Goal: Information Seeking & Learning: Learn about a topic

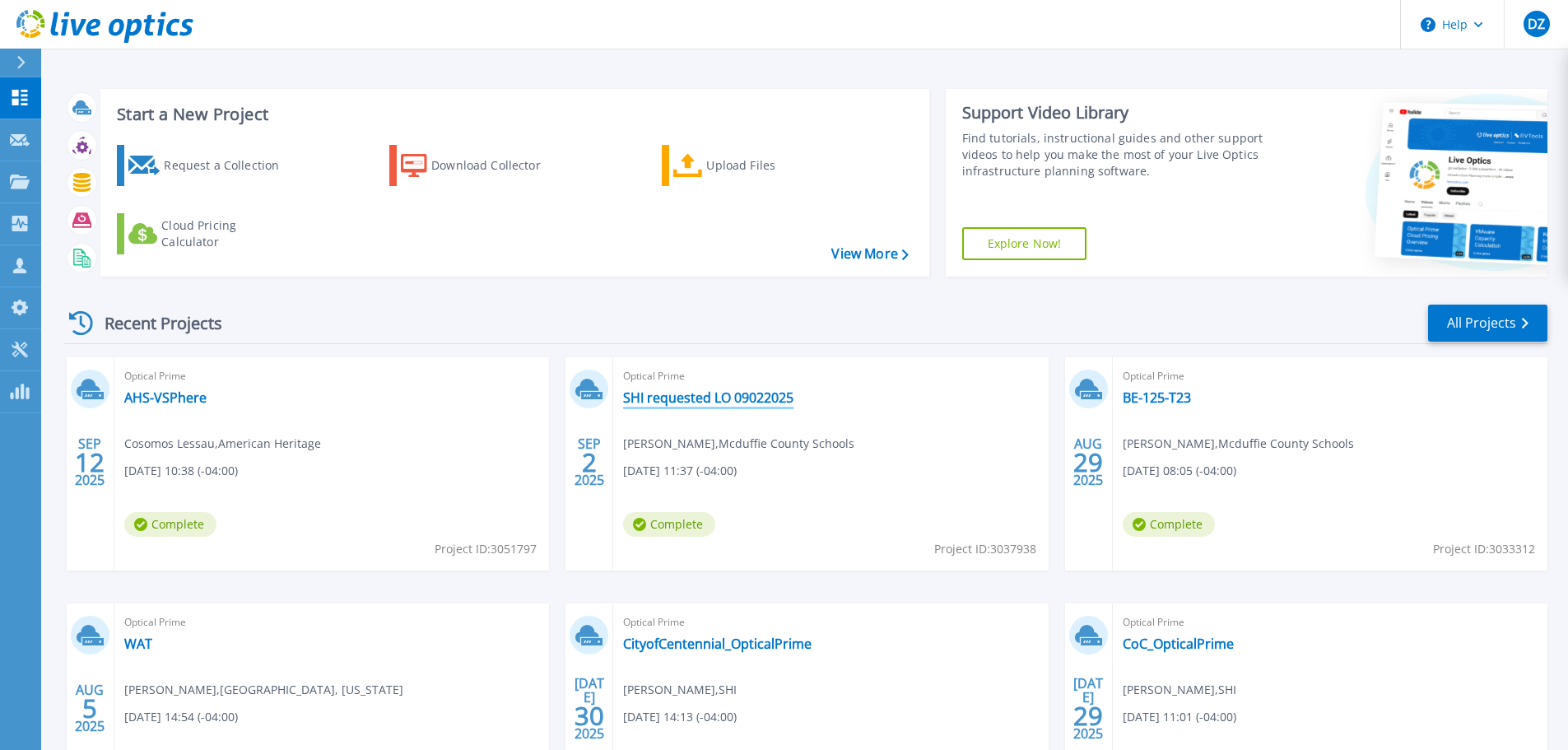
click at [742, 397] on link "SHI requested LO 09022025" at bounding box center [708, 397] width 170 height 16
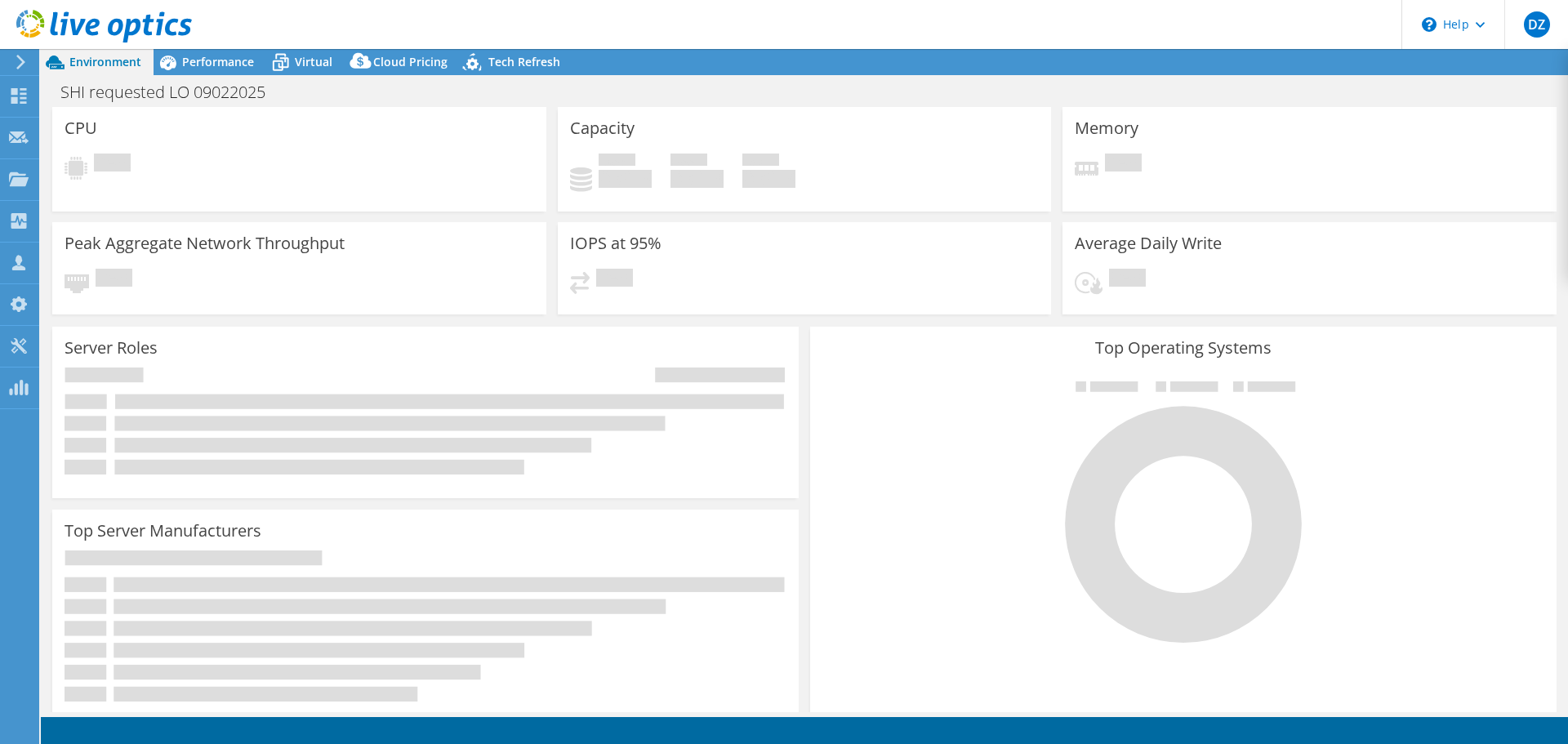
select select "USD"
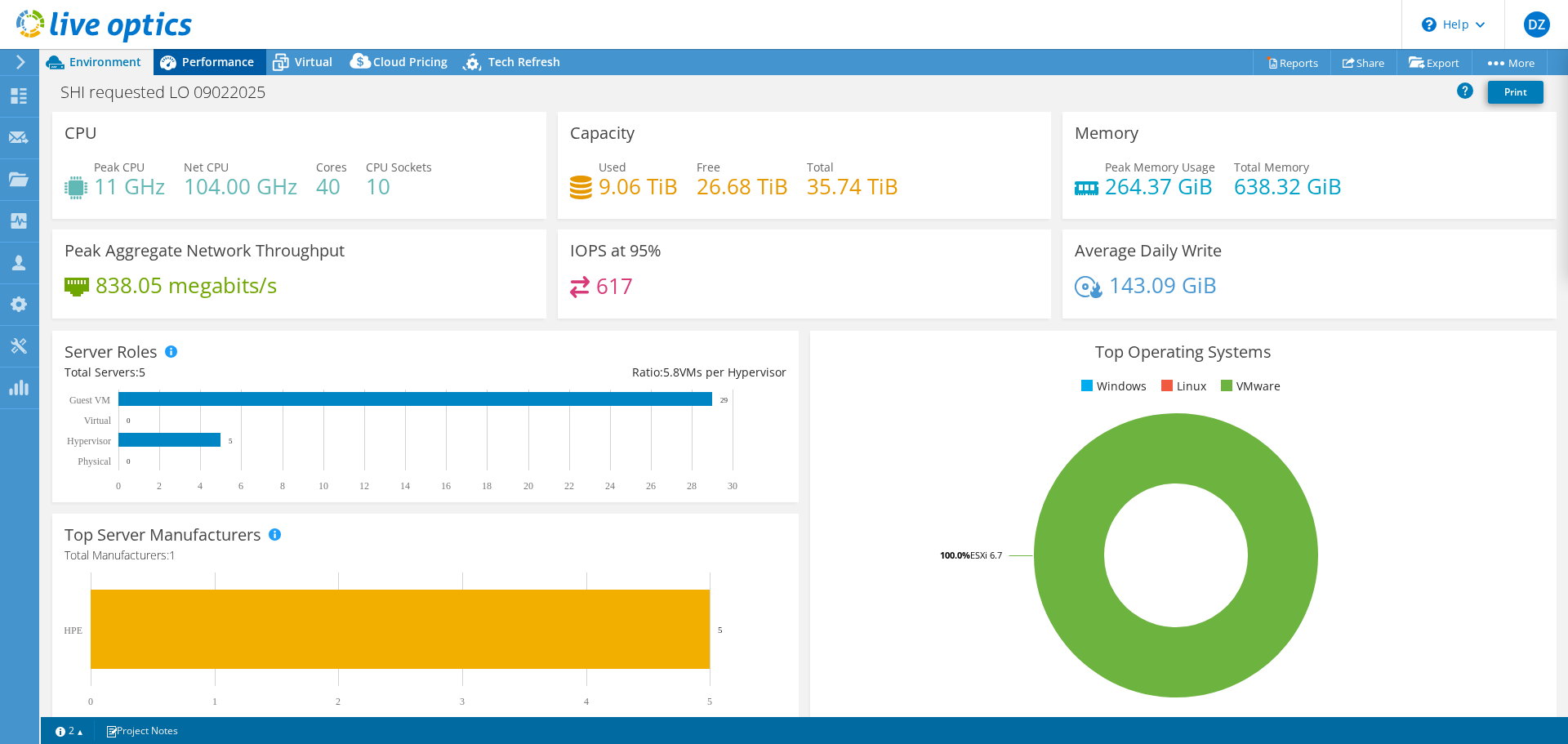
click at [207, 64] on span "Performance" at bounding box center [217, 61] width 72 height 15
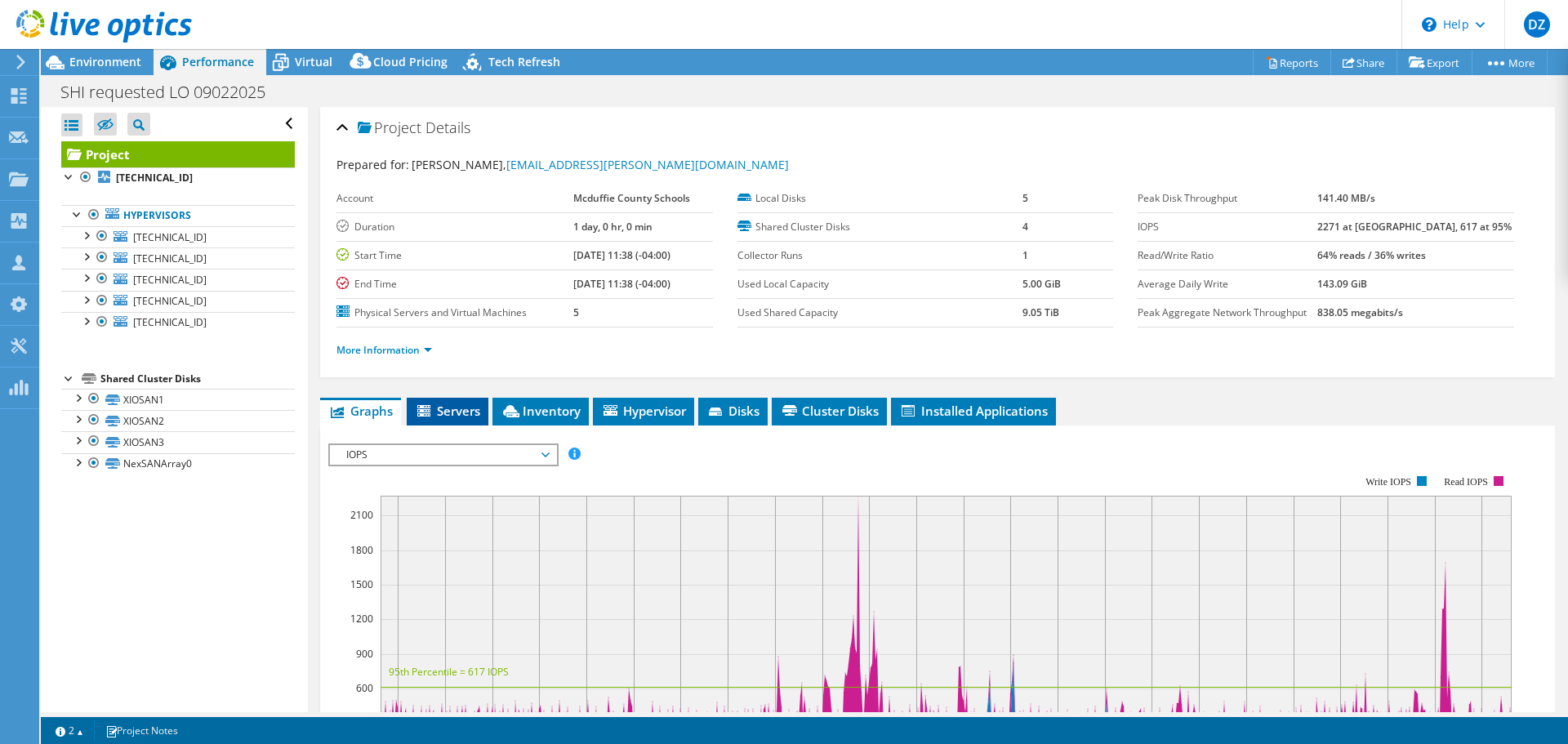
click at [461, 412] on span "Servers" at bounding box center [448, 411] width 65 height 16
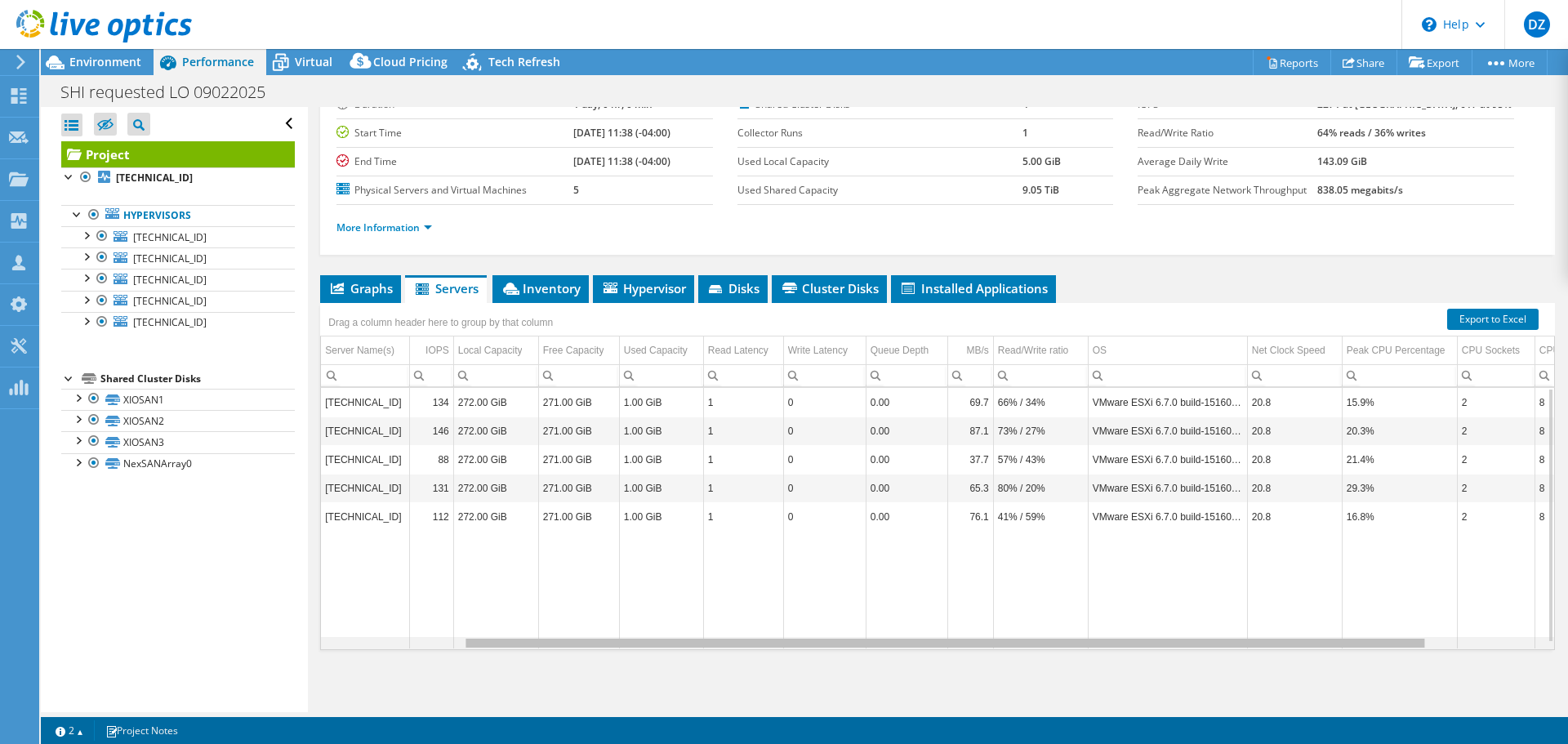
scroll to position [0, 329]
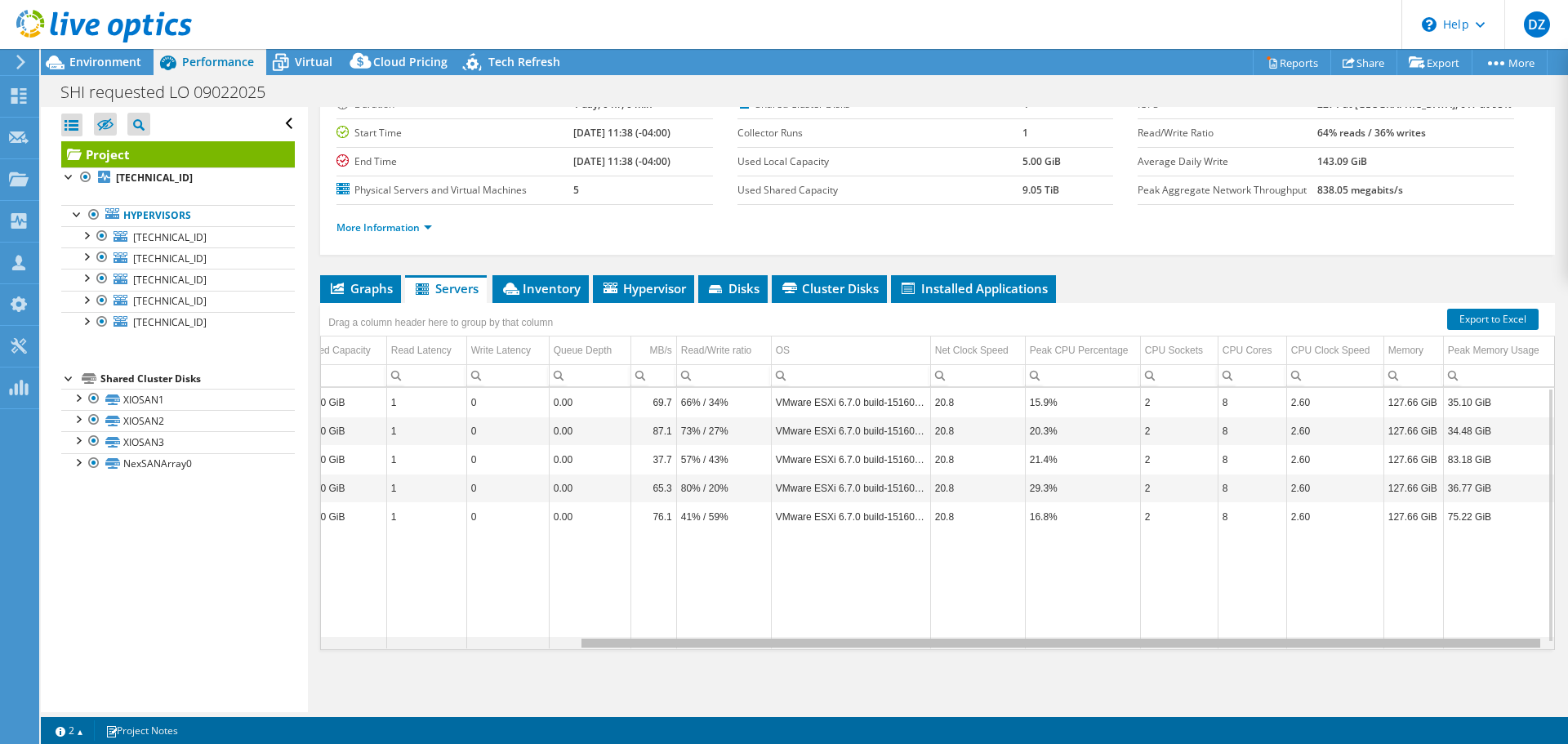
drag, startPoint x: 930, startPoint y: 645, endPoint x: 1315, endPoint y: 631, distance: 385.3
click at [1315, 631] on body "DZ Channel Partner [PERSON_NAME] [EMAIL_ADDRESS][DOMAIN_NAME] SHI My Profile Lo…" at bounding box center [784, 372] width 1568 height 744
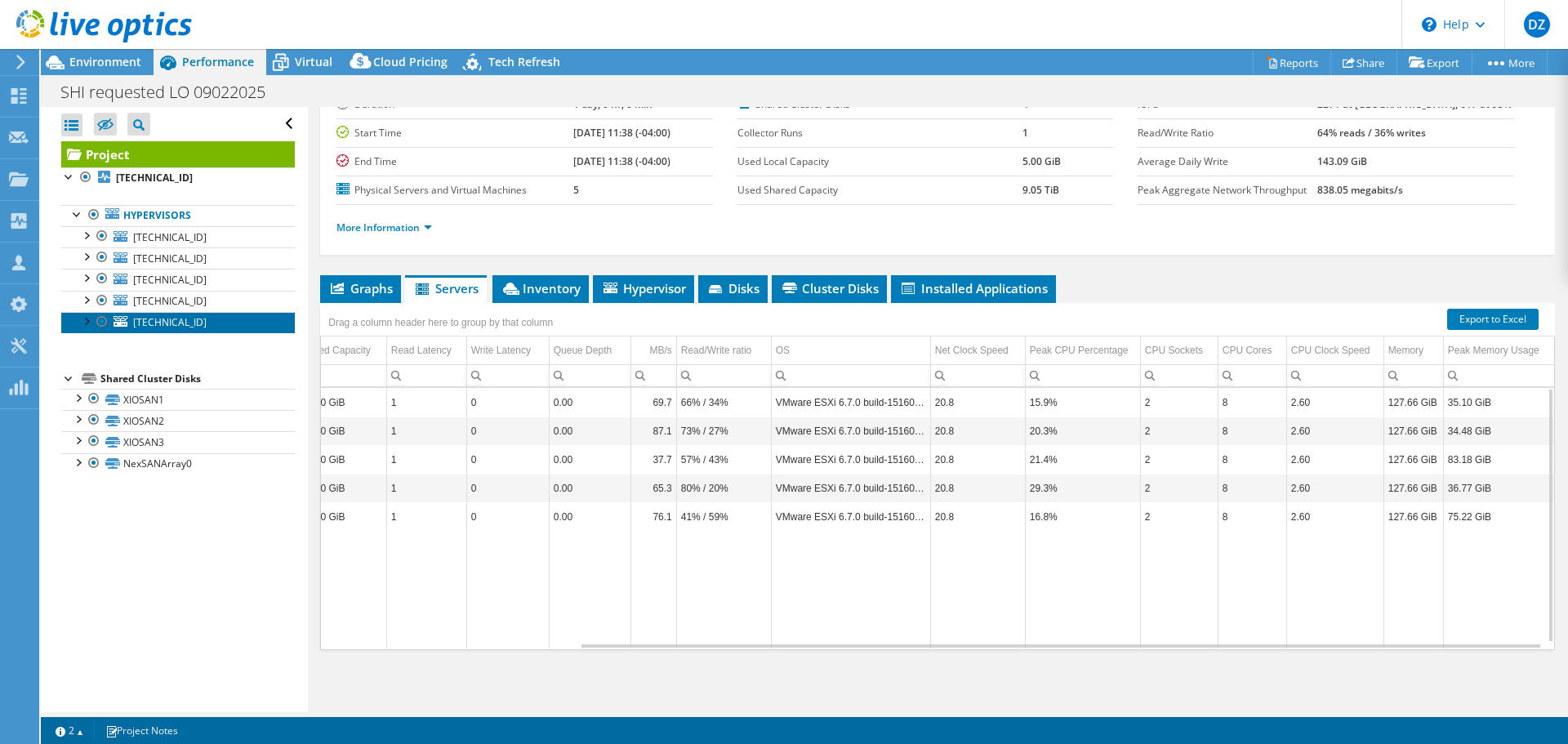
click at [153, 328] on span "[TECHNICAL_ID]" at bounding box center [170, 322] width 74 height 14
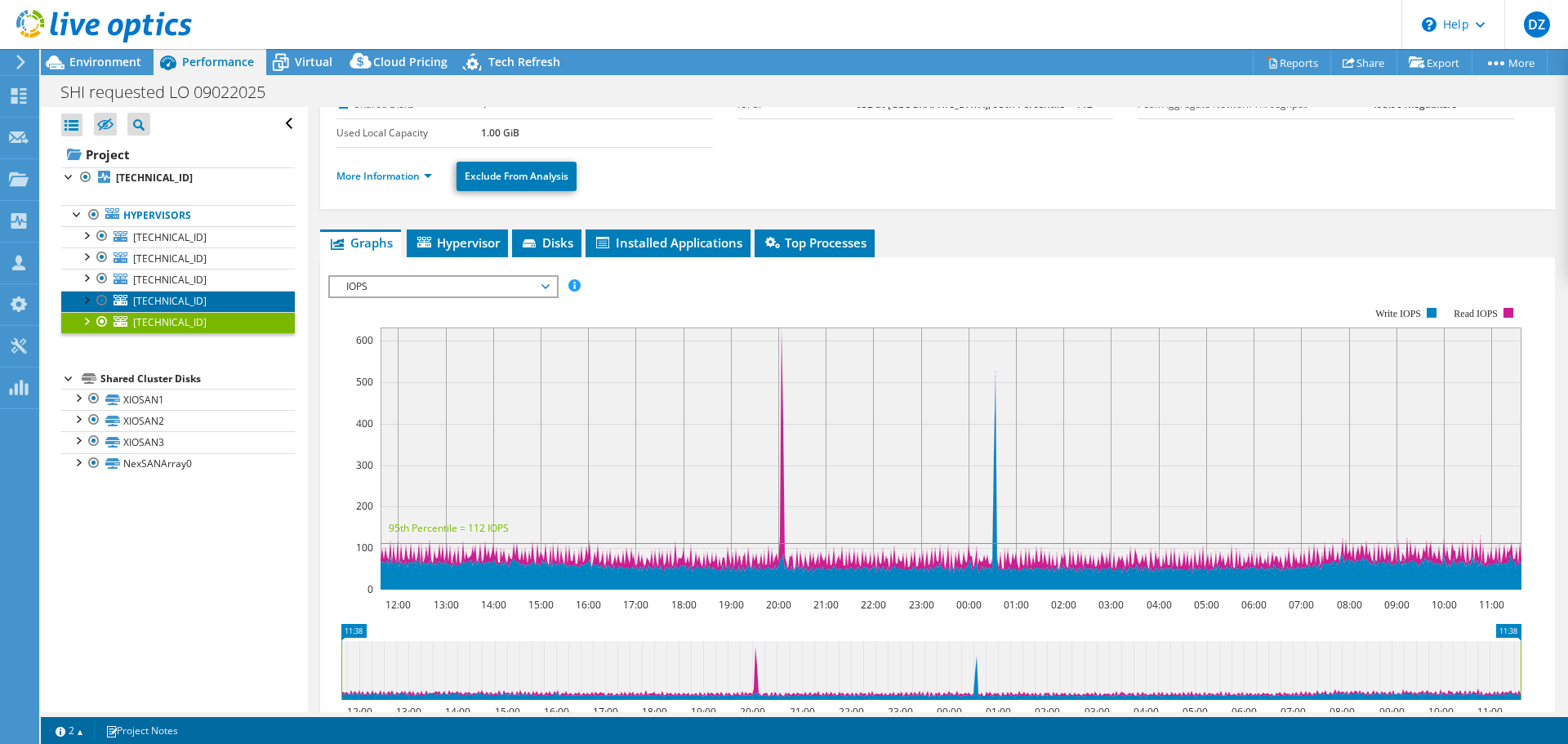
click at [159, 301] on span "[TECHNICAL_ID]" at bounding box center [170, 301] width 74 height 14
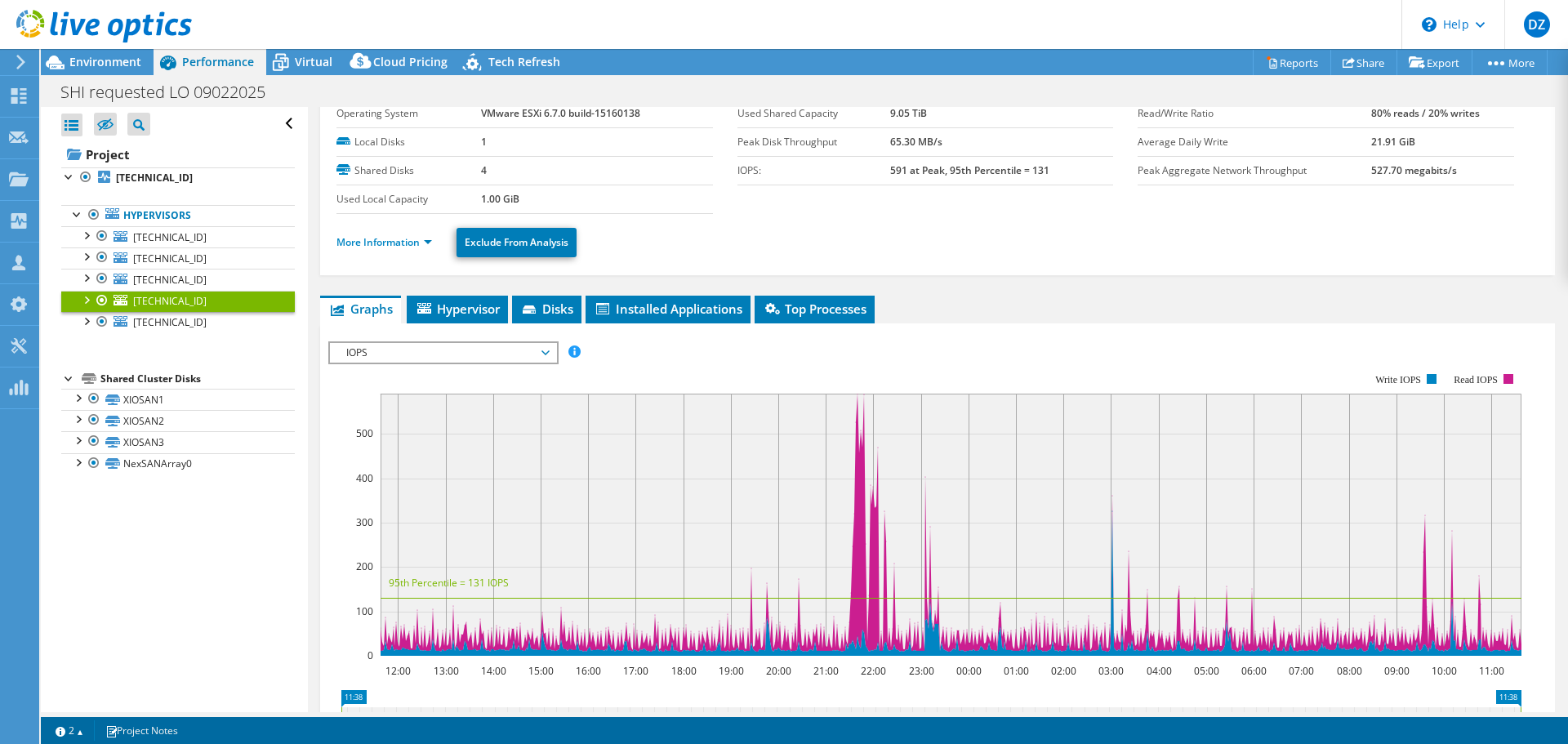
scroll to position [0, 0]
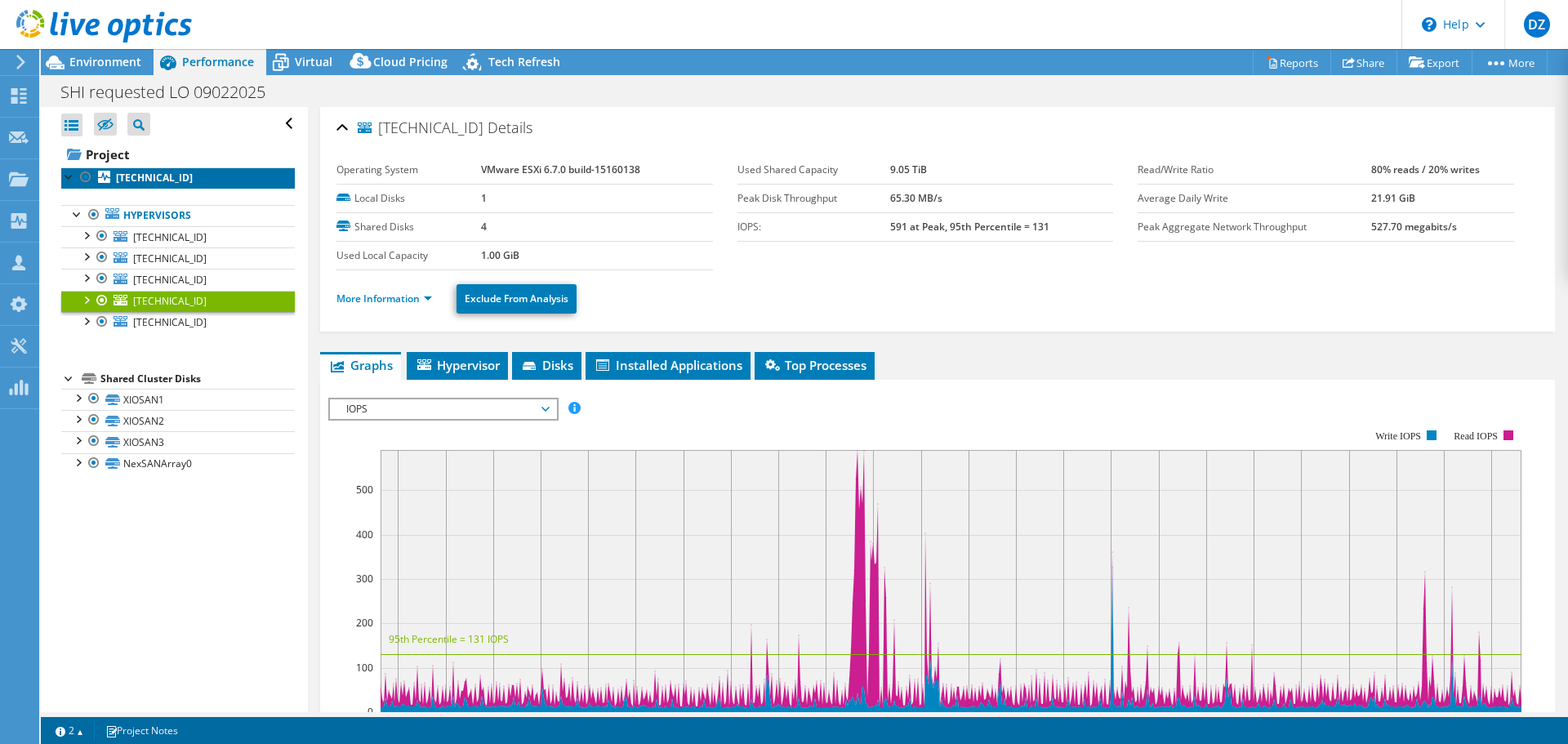
click at [145, 169] on link "[TECHNICAL_ID]" at bounding box center [177, 177] width 233 height 21
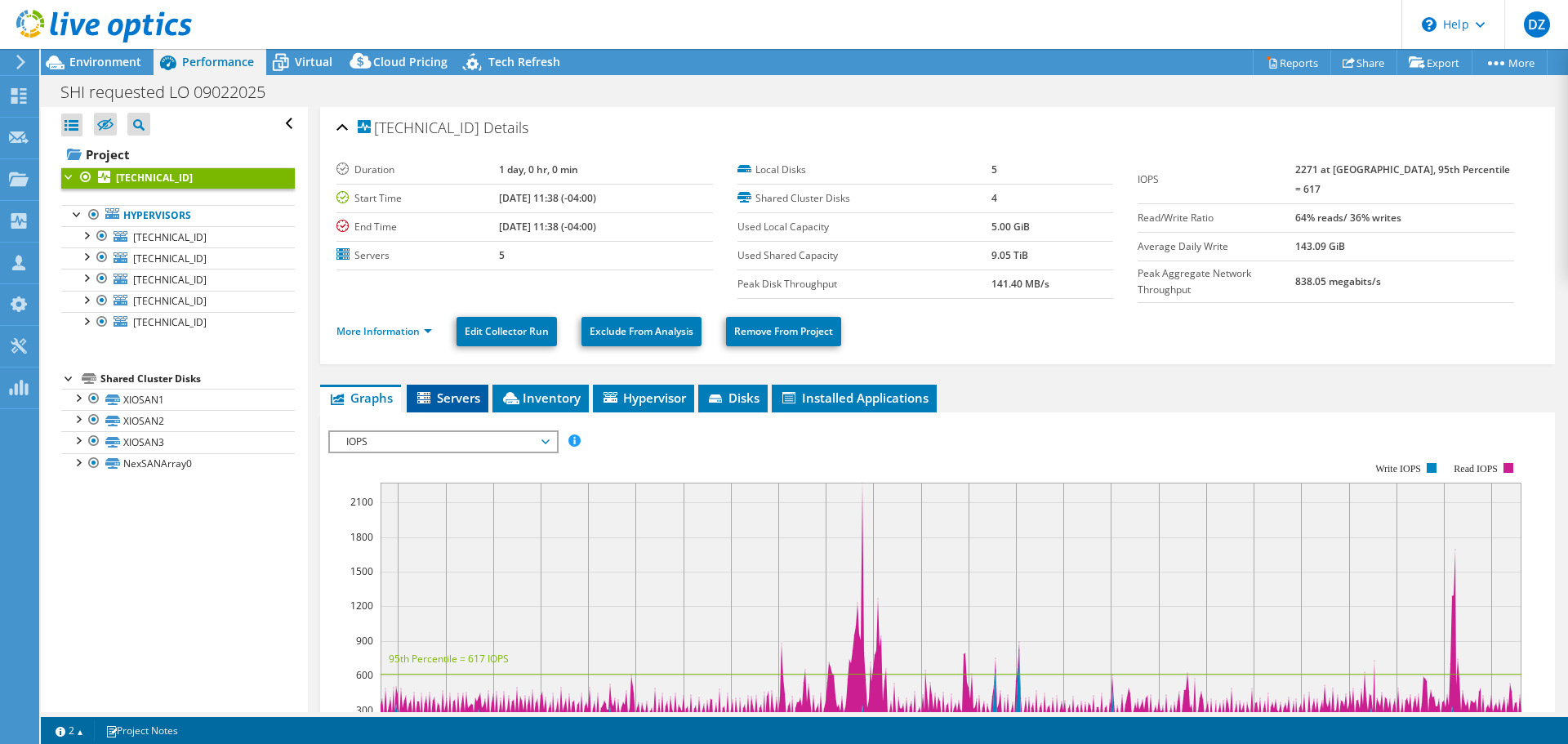
click at [433, 380] on div "[TECHNICAL_ID] Details Duration 1 day, 0 hr, 0 min Start Time [DATE] 11:38 (-04…" at bounding box center [938, 604] width 1259 height 994
click at [441, 426] on div "IOPS Disk Throughput IO Size Latency Queue Depth CPU Percentage Memory Page Fau…" at bounding box center [937, 705] width 1218 height 566
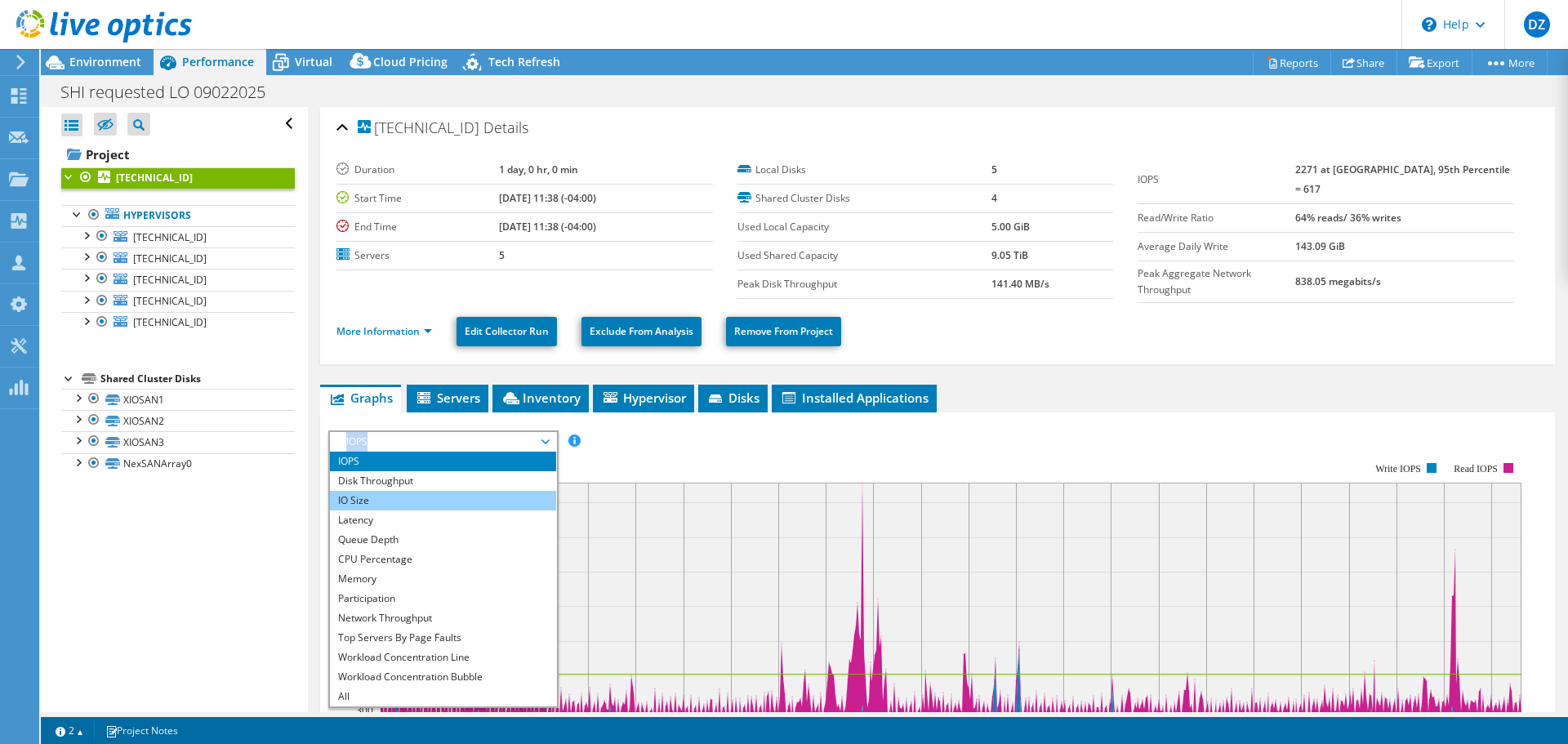
scroll to position [82, 0]
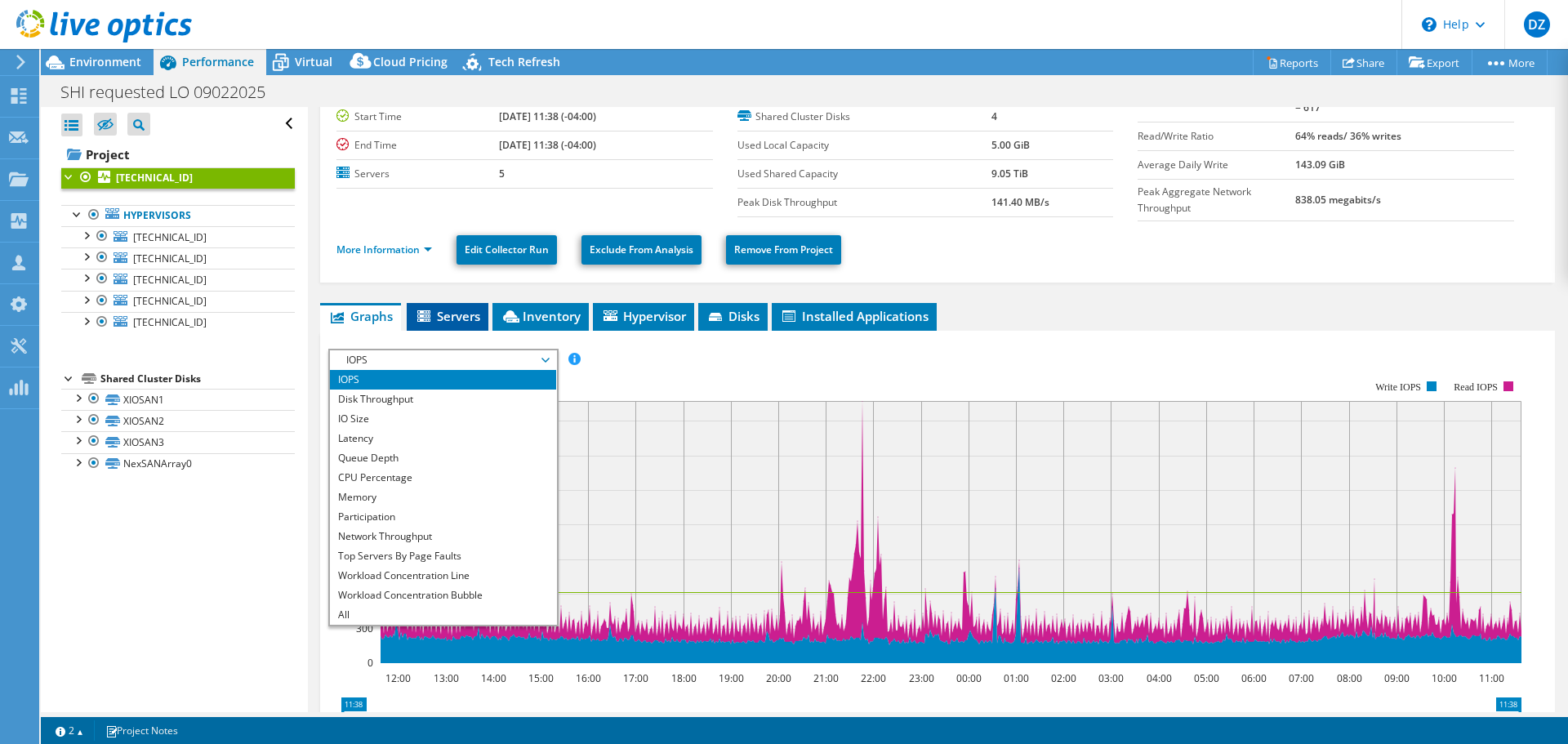
click at [432, 312] on icon at bounding box center [425, 317] width 16 height 14
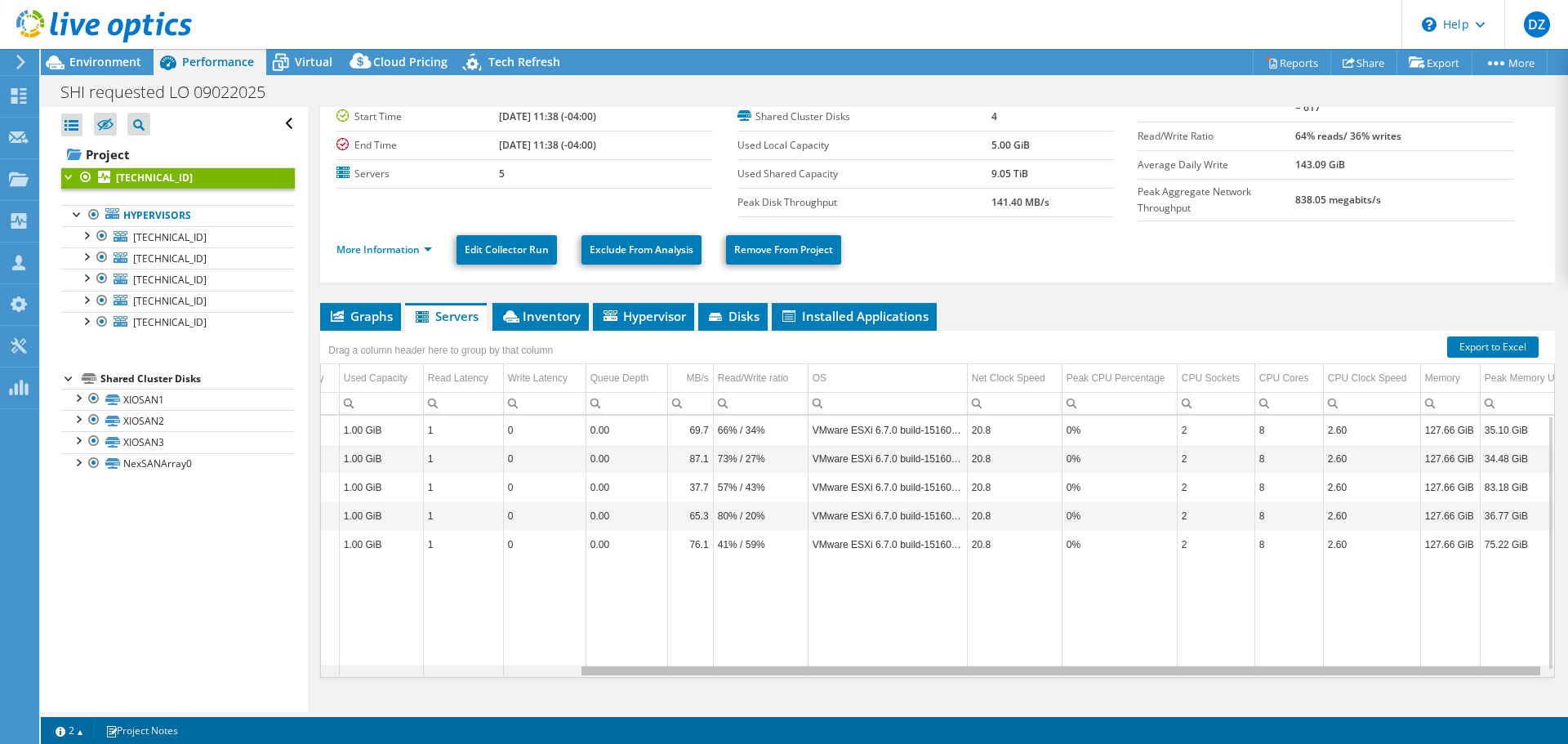
scroll to position [0, 329]
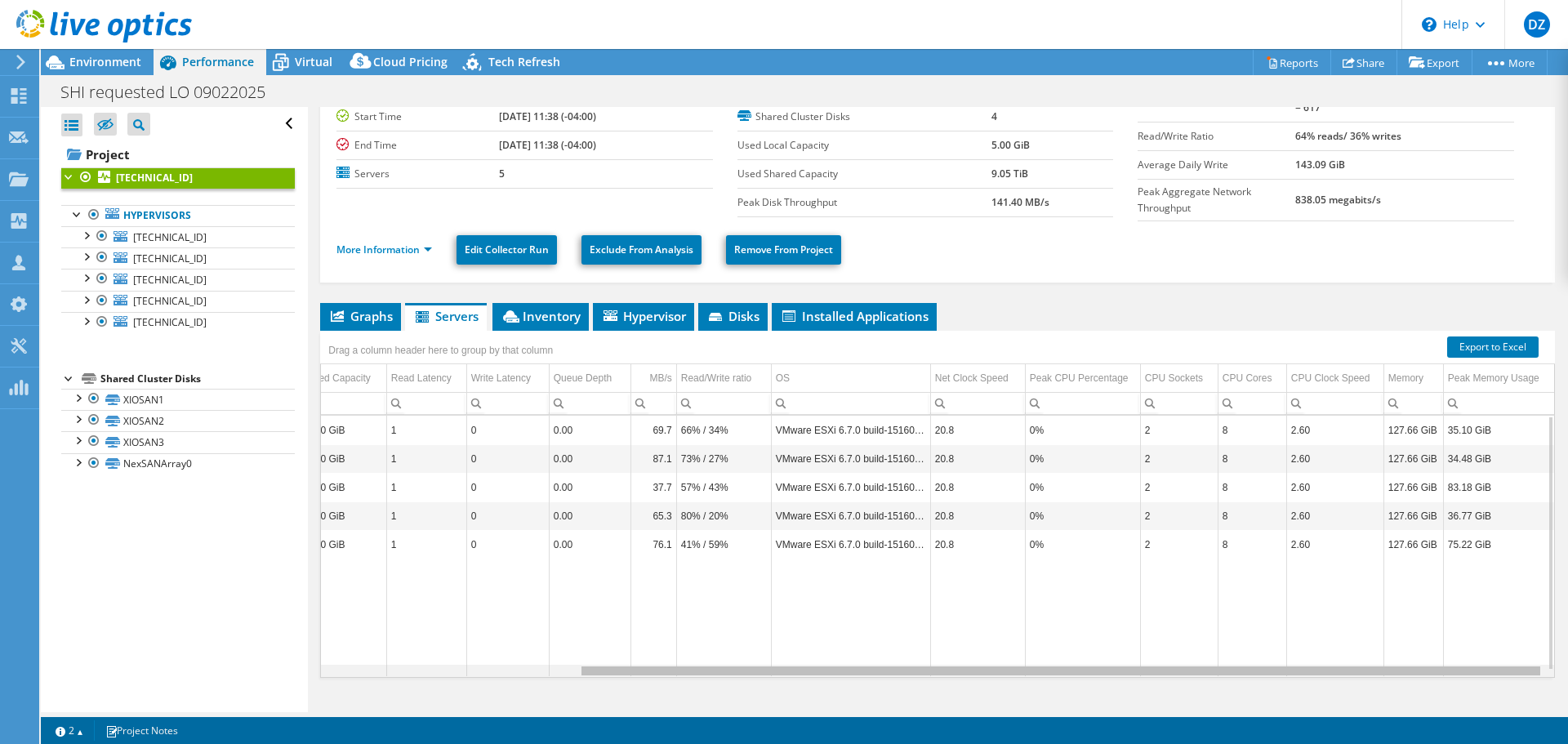
drag, startPoint x: 978, startPoint y: 669, endPoint x: 1305, endPoint y: 631, distance: 329.2
click at [1305, 631] on body "DZ Channel Partner [PERSON_NAME] [EMAIL_ADDRESS][DOMAIN_NAME] SHI My Profile Lo…" at bounding box center [784, 372] width 1568 height 744
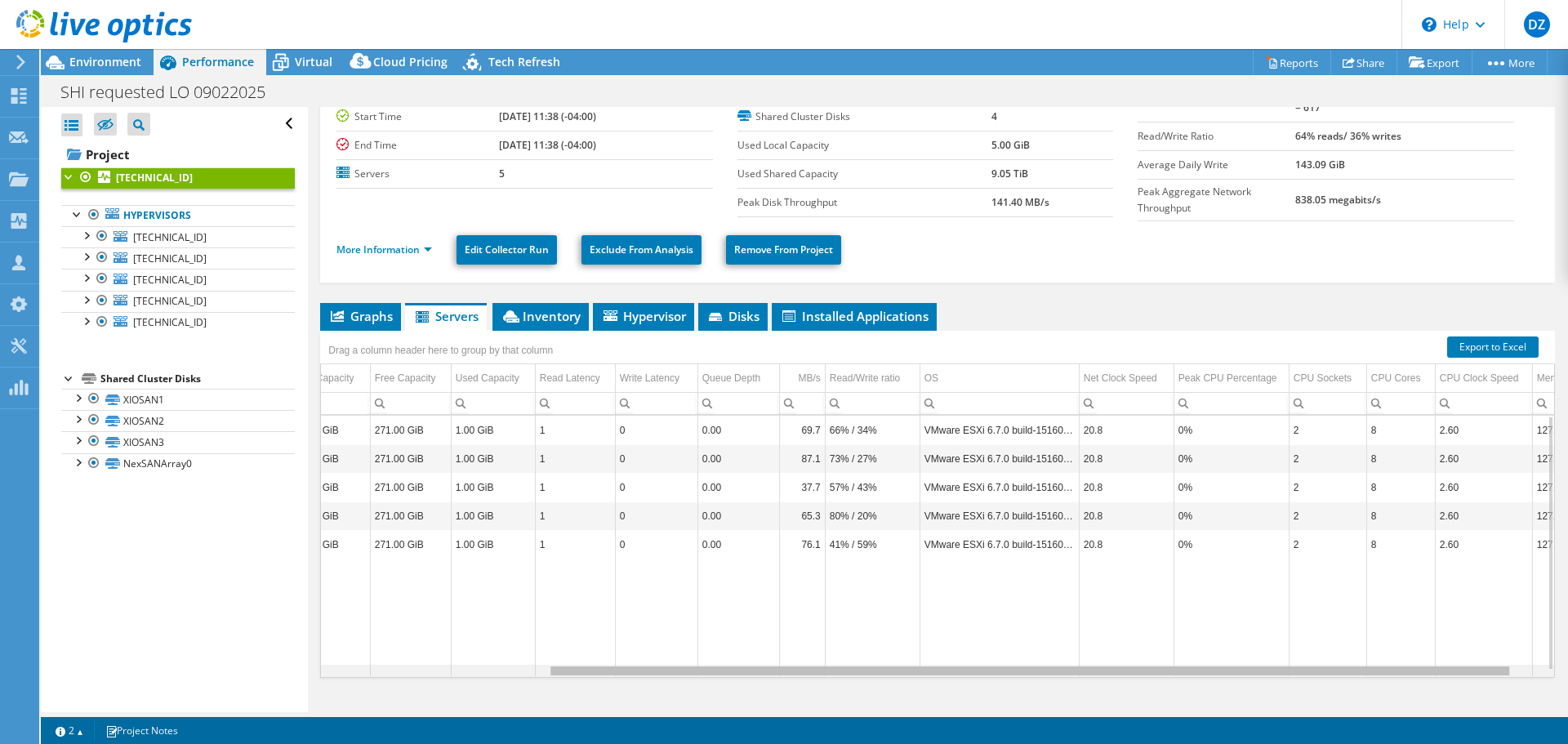
scroll to position [0, 0]
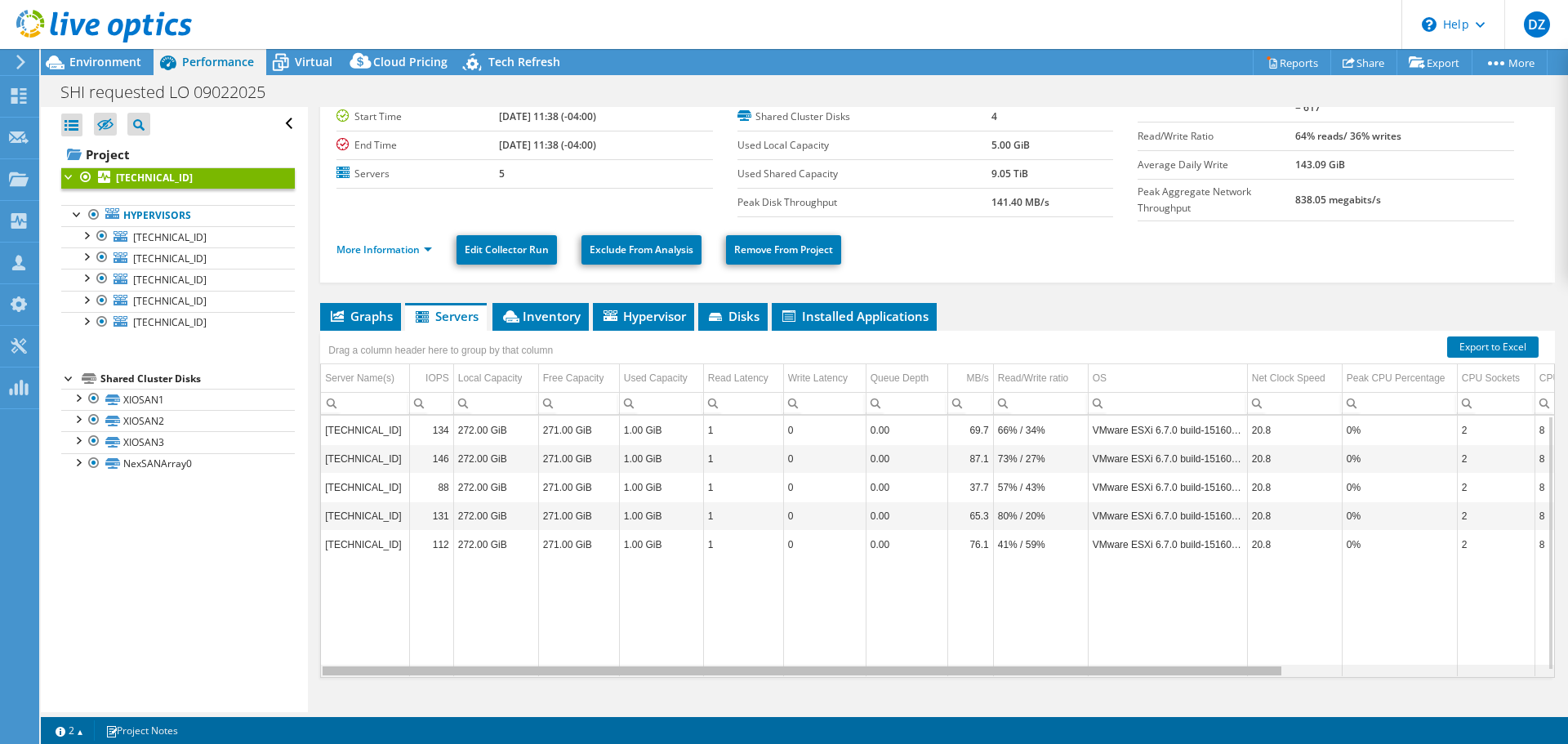
drag, startPoint x: 965, startPoint y: 668, endPoint x: 434, endPoint y: 696, distance: 531.7
click at [451, 691] on body "DZ Channel Partner [PERSON_NAME] [EMAIL_ADDRESS][DOMAIN_NAME] SHI My Profile Lo…" at bounding box center [784, 372] width 1568 height 744
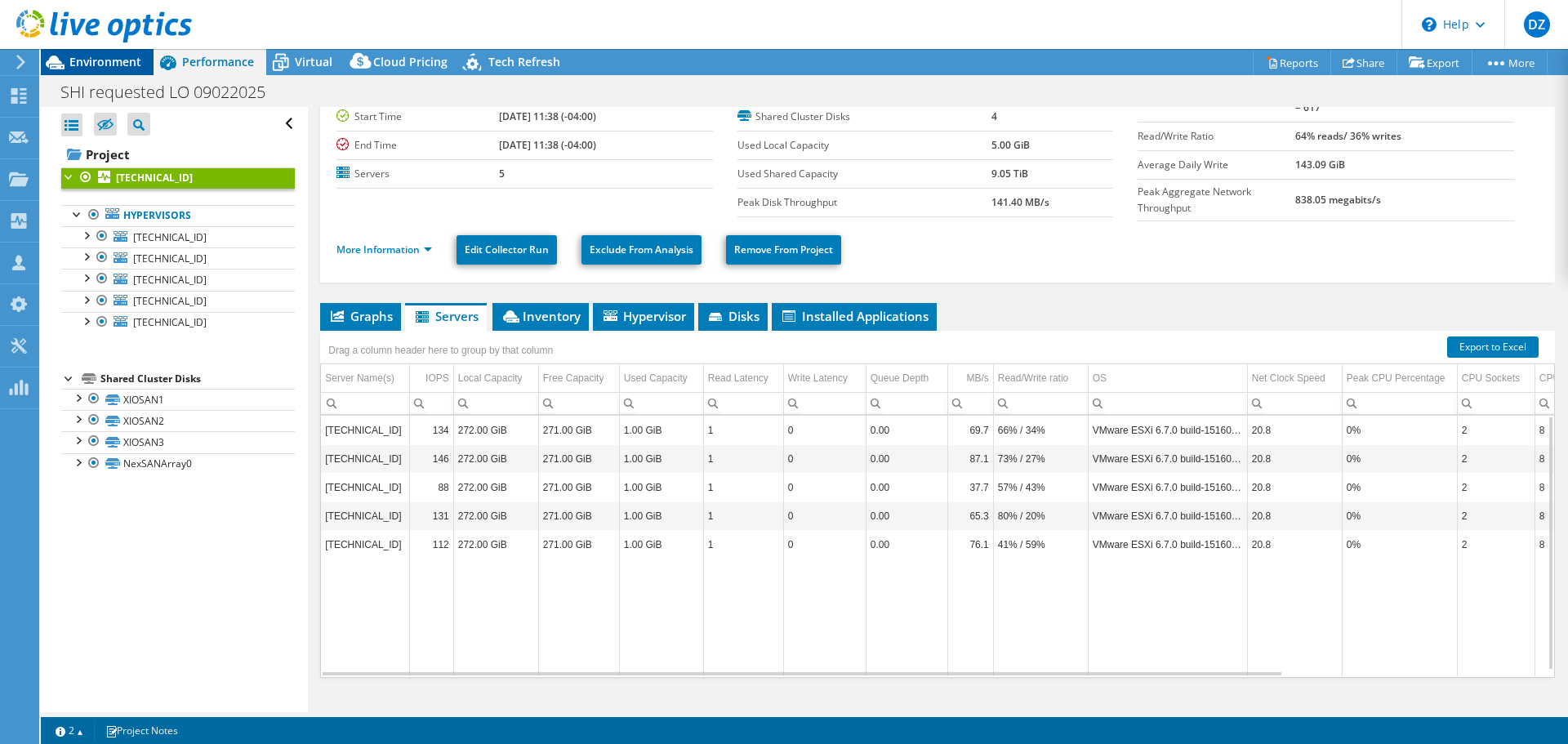
click at [121, 66] on span "Environment" at bounding box center [104, 61] width 72 height 15
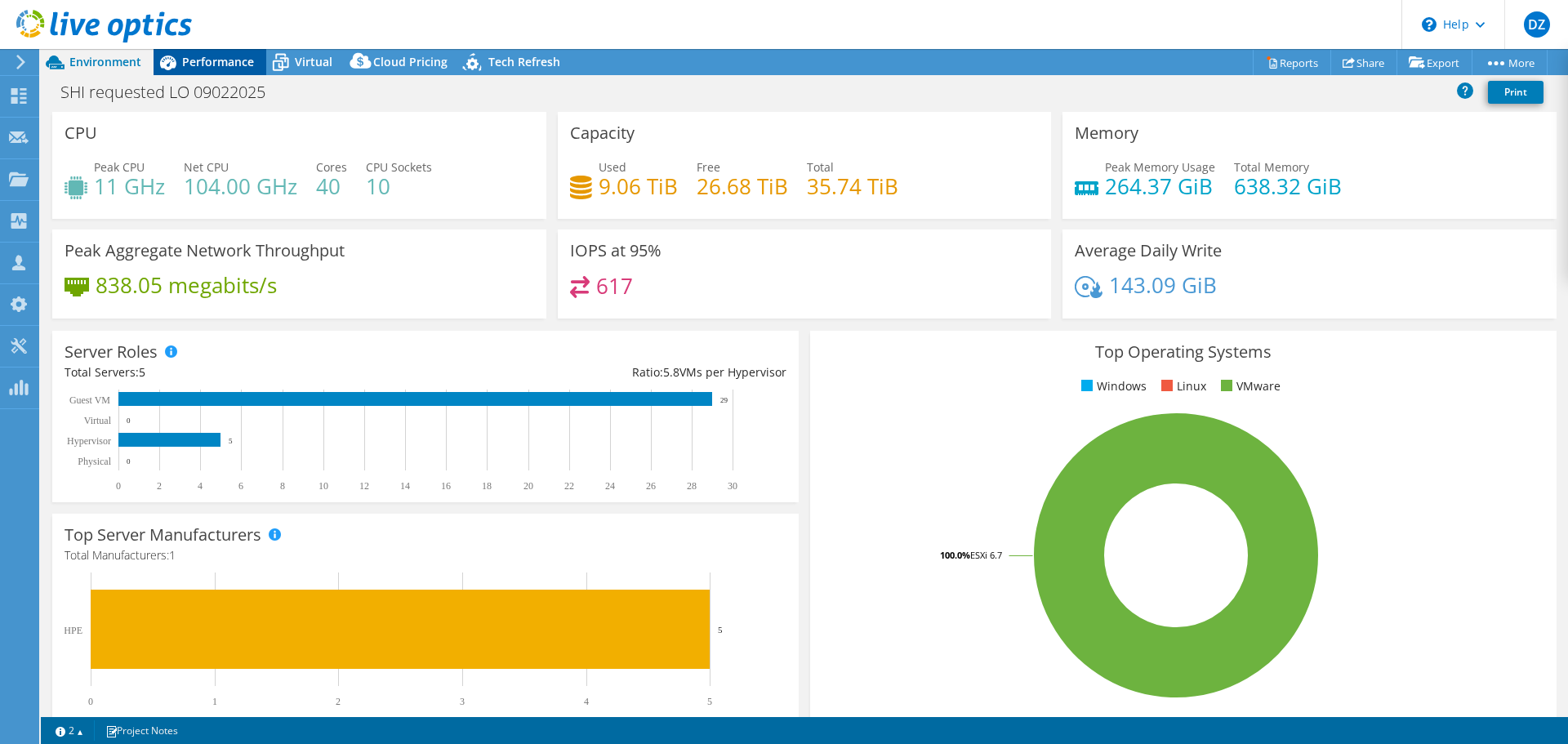
click at [209, 54] on span "Performance" at bounding box center [217, 61] width 72 height 15
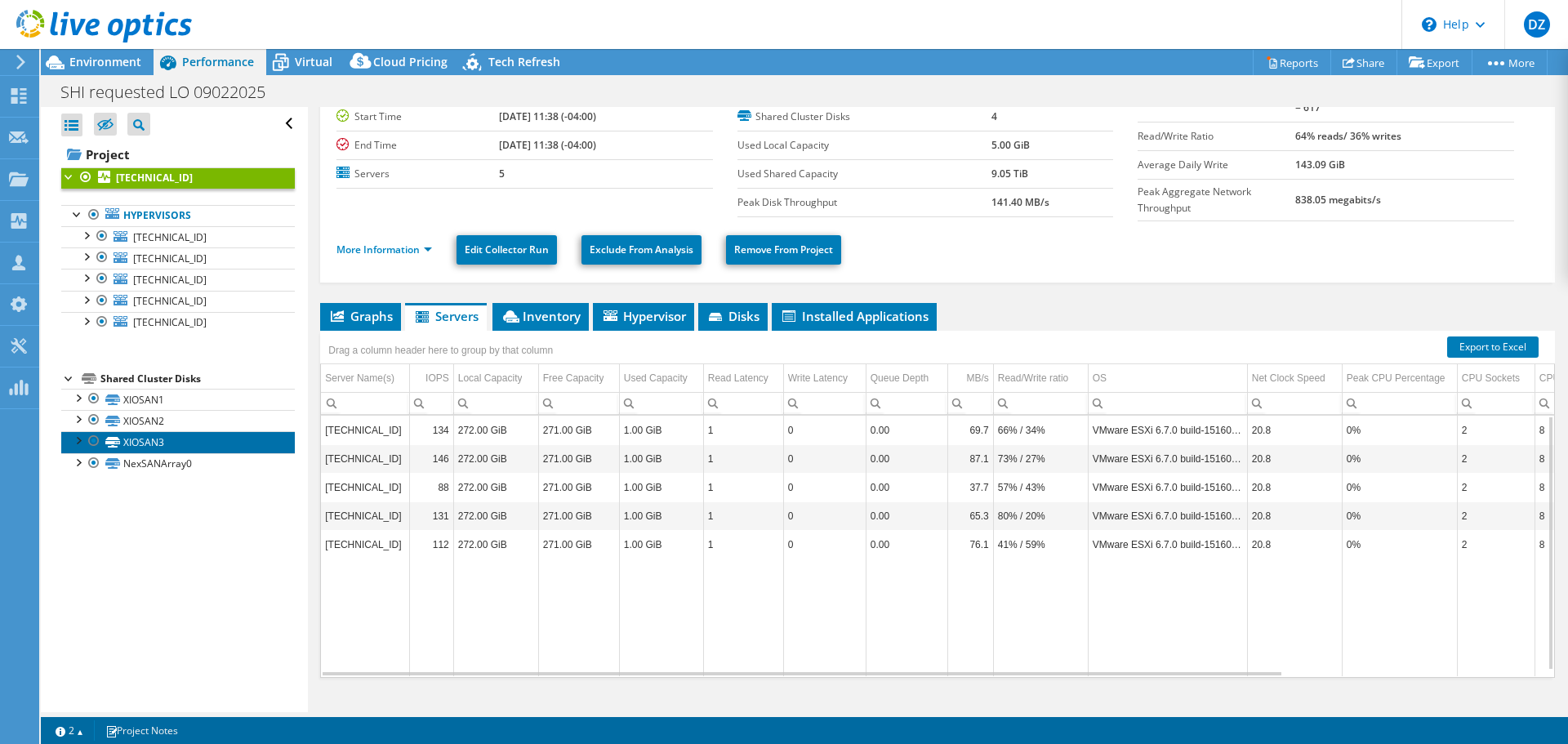
click at [158, 450] on link "XIOSAN3" at bounding box center [177, 441] width 233 height 21
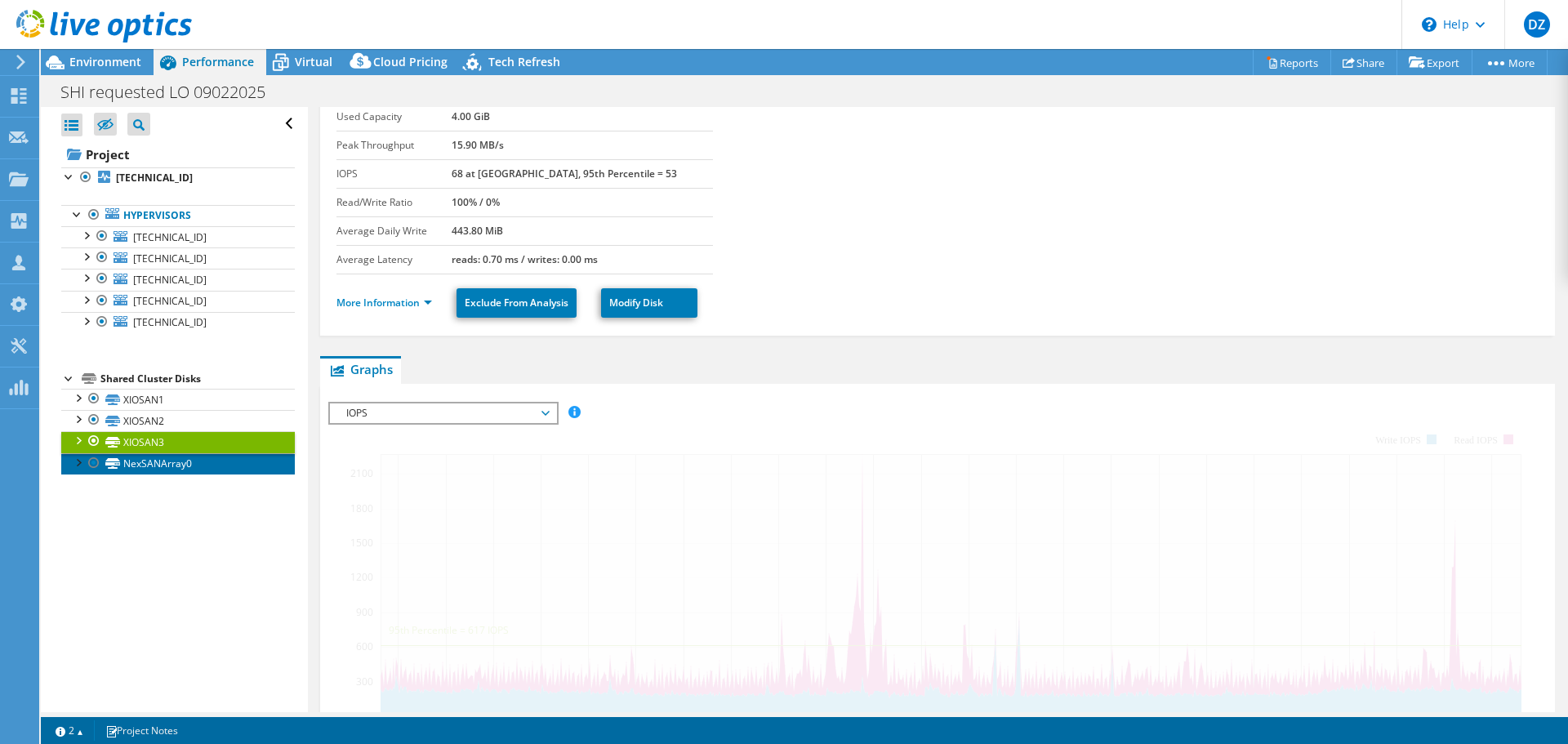
click at [171, 466] on link "NexSANArray0" at bounding box center [177, 463] width 233 height 21
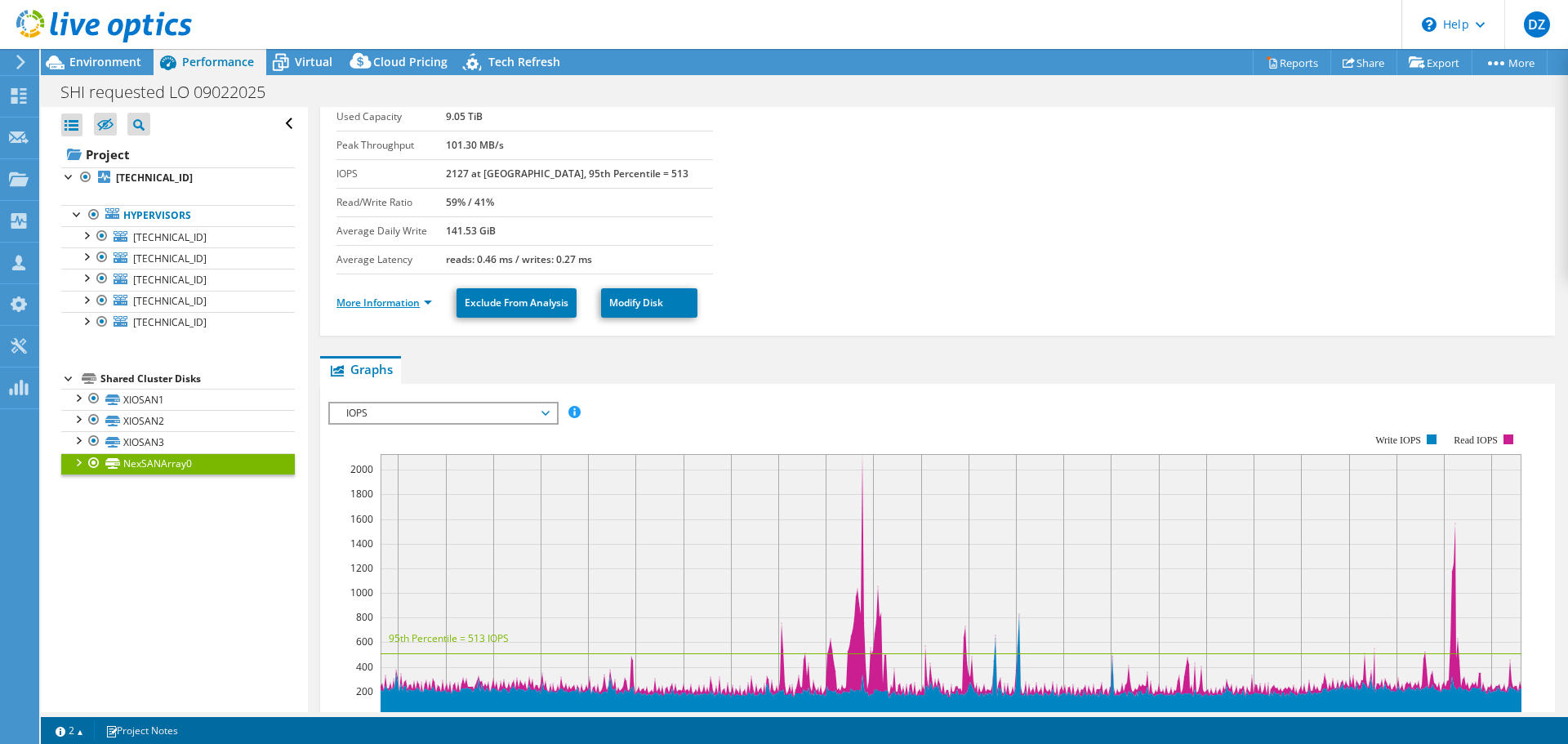
click at [390, 302] on link "More Information" at bounding box center [383, 302] width 95 height 14
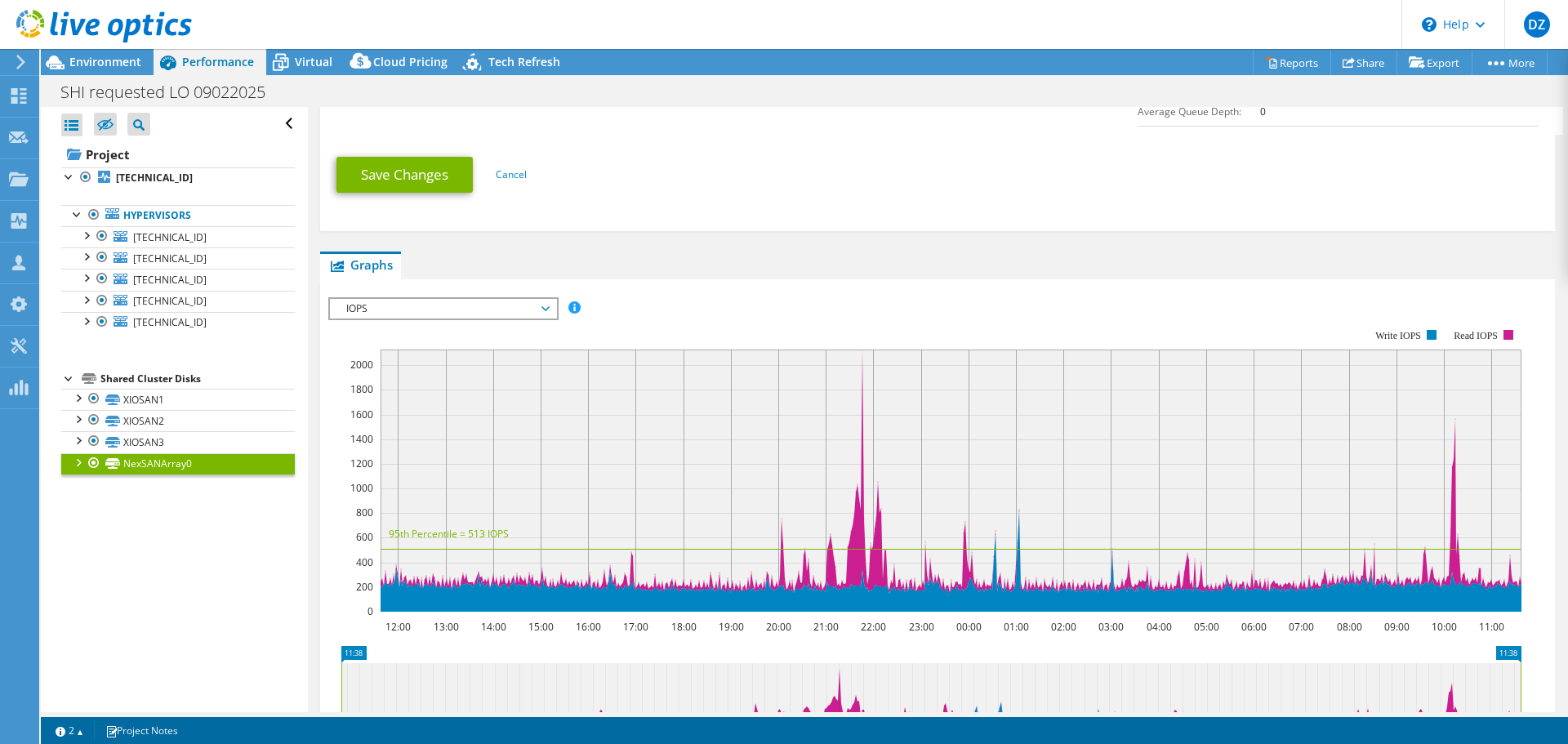
scroll to position [344, 0]
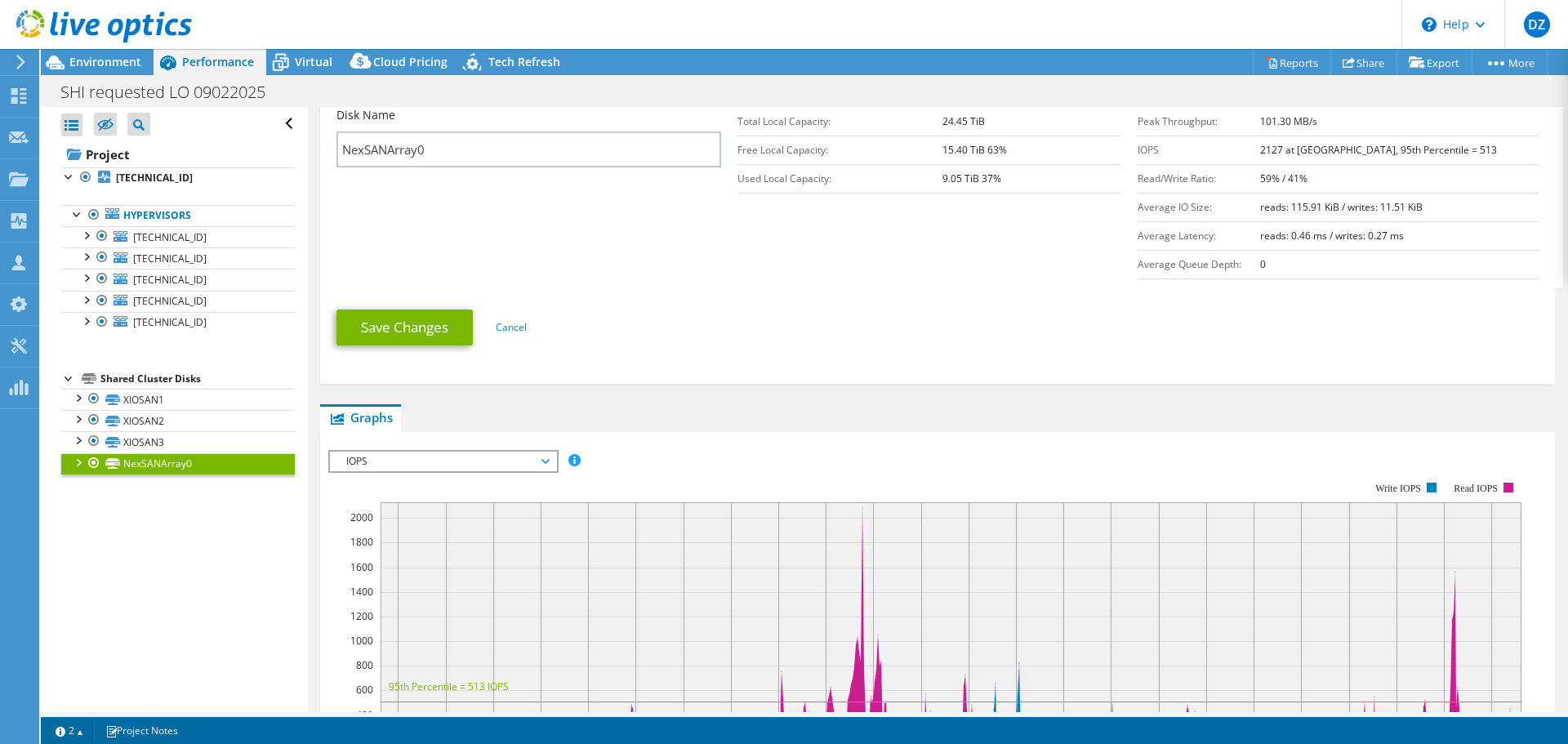
click at [411, 466] on span "IOPS" at bounding box center [442, 461] width 210 height 20
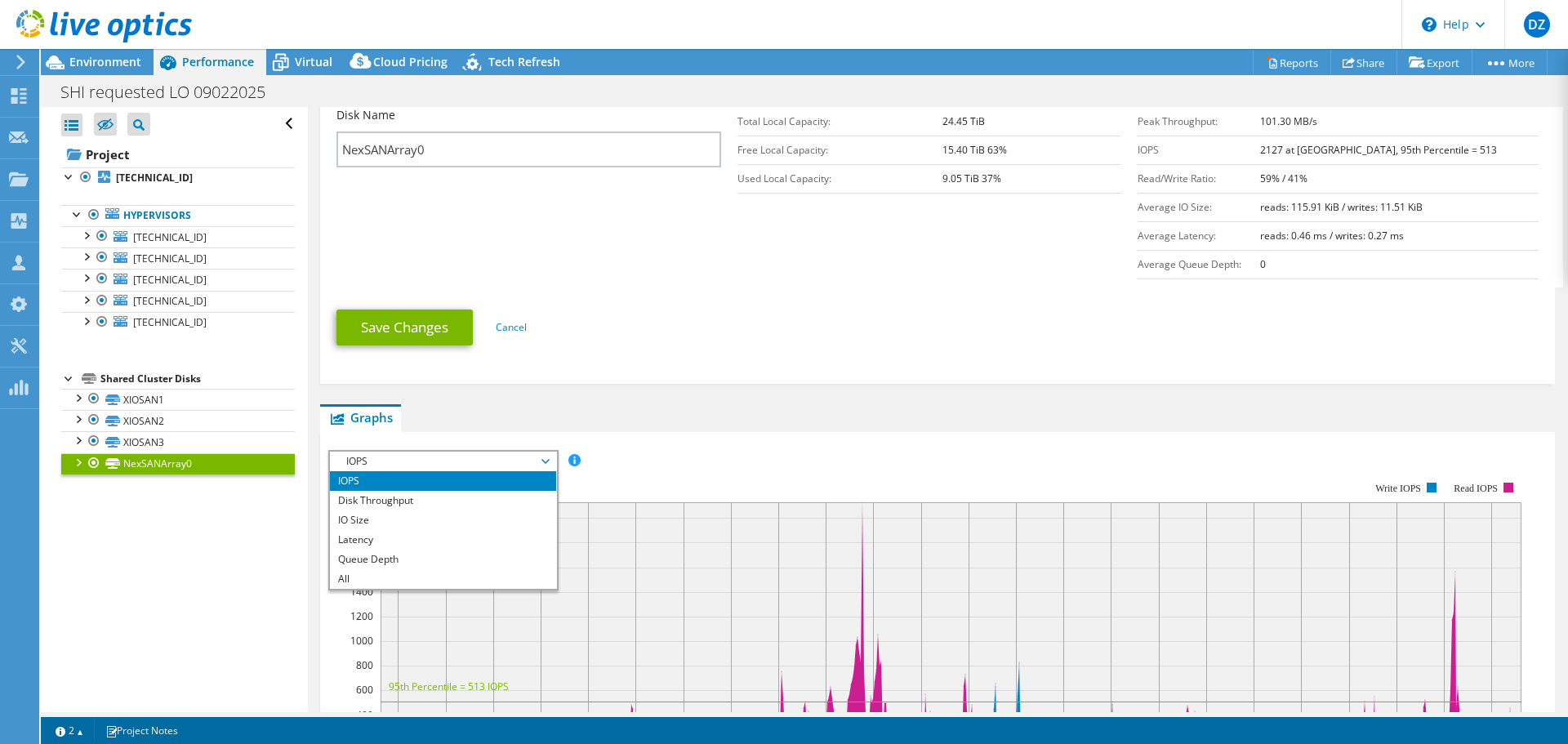
click at [178, 488] on div "Open All Close All Hide Excluded Nodes Project Tree Filter" at bounding box center [174, 410] width 266 height 605
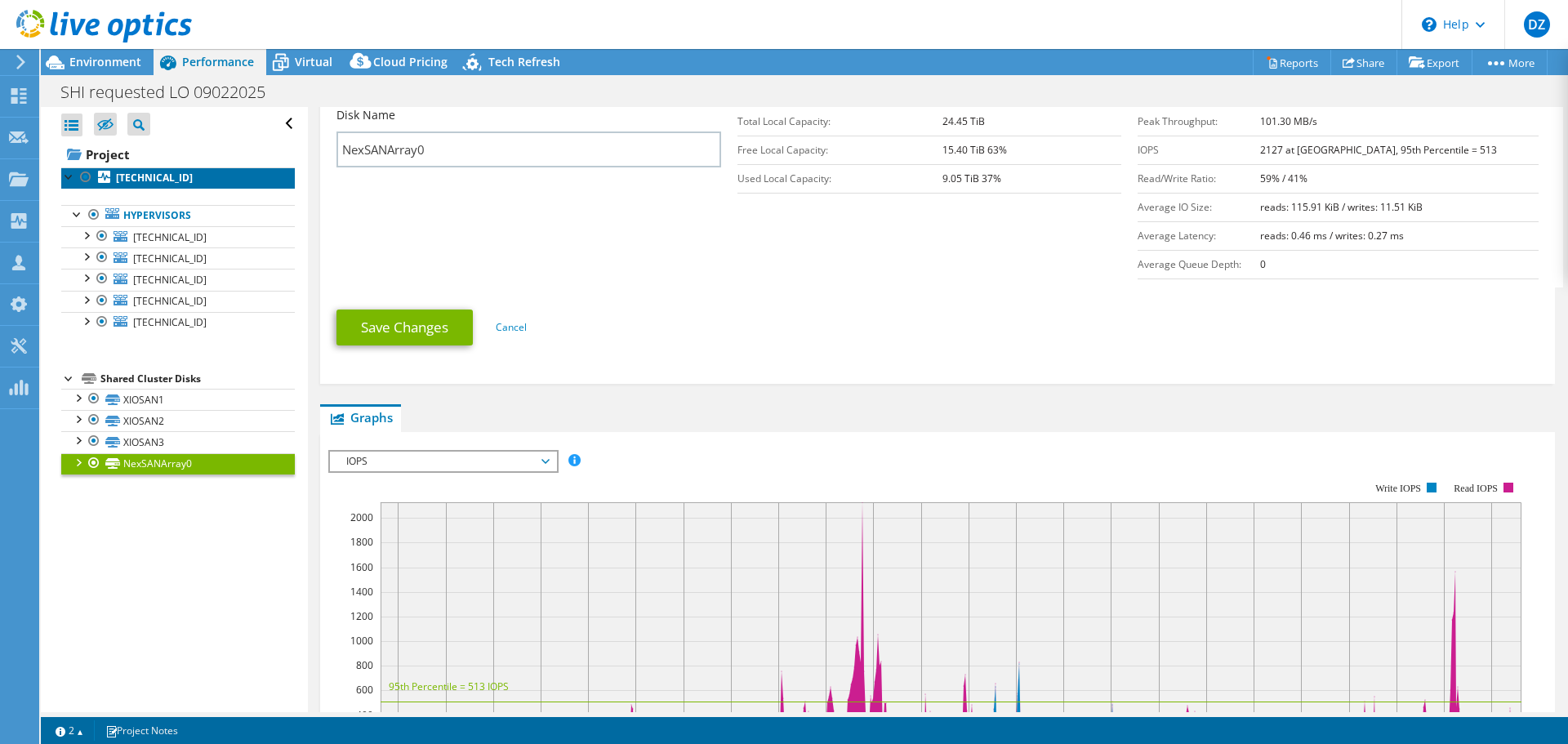
click at [142, 167] on link "[TECHNICAL_ID]" at bounding box center [177, 177] width 233 height 21
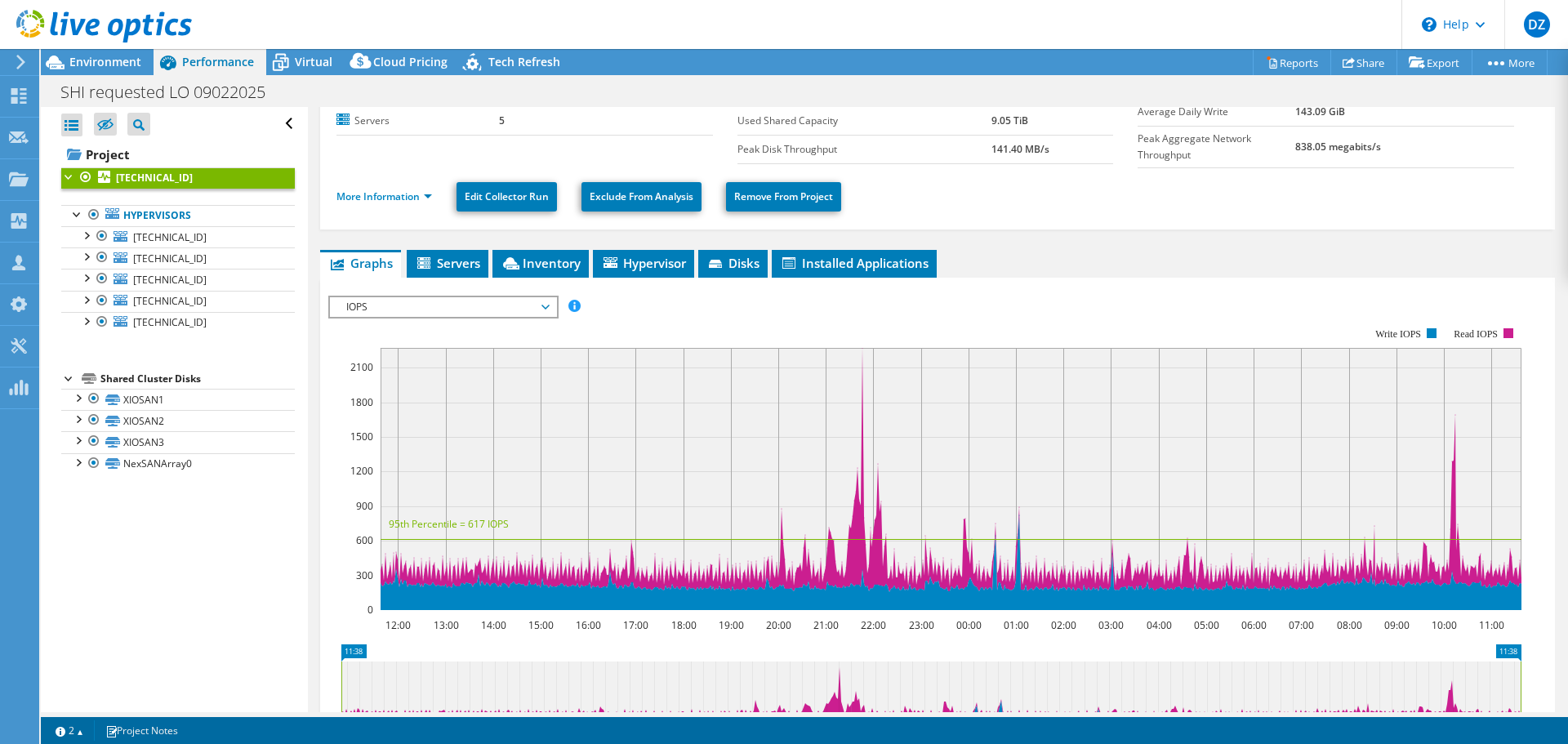
scroll to position [0, 0]
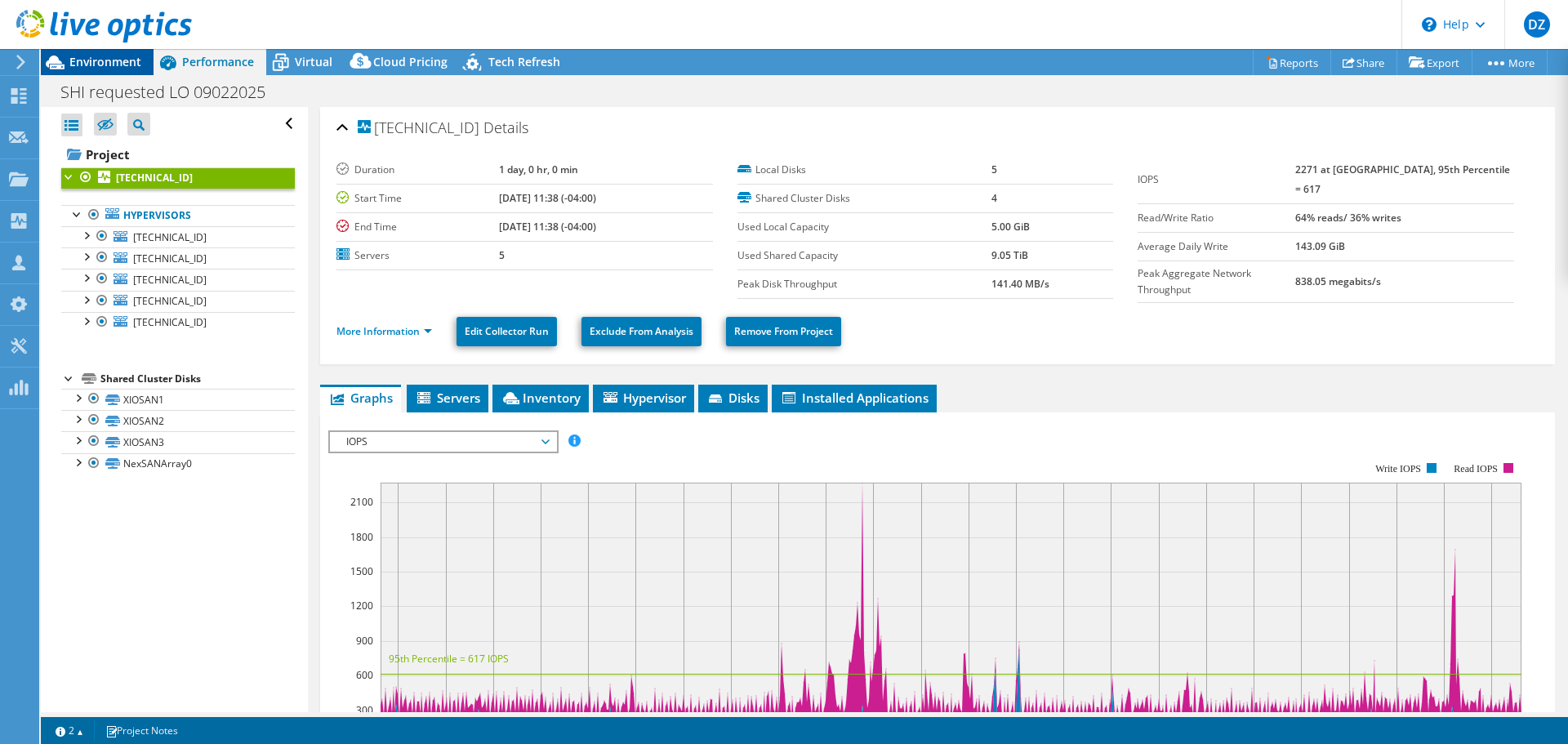
click at [126, 69] on span "Environment" at bounding box center [104, 61] width 72 height 15
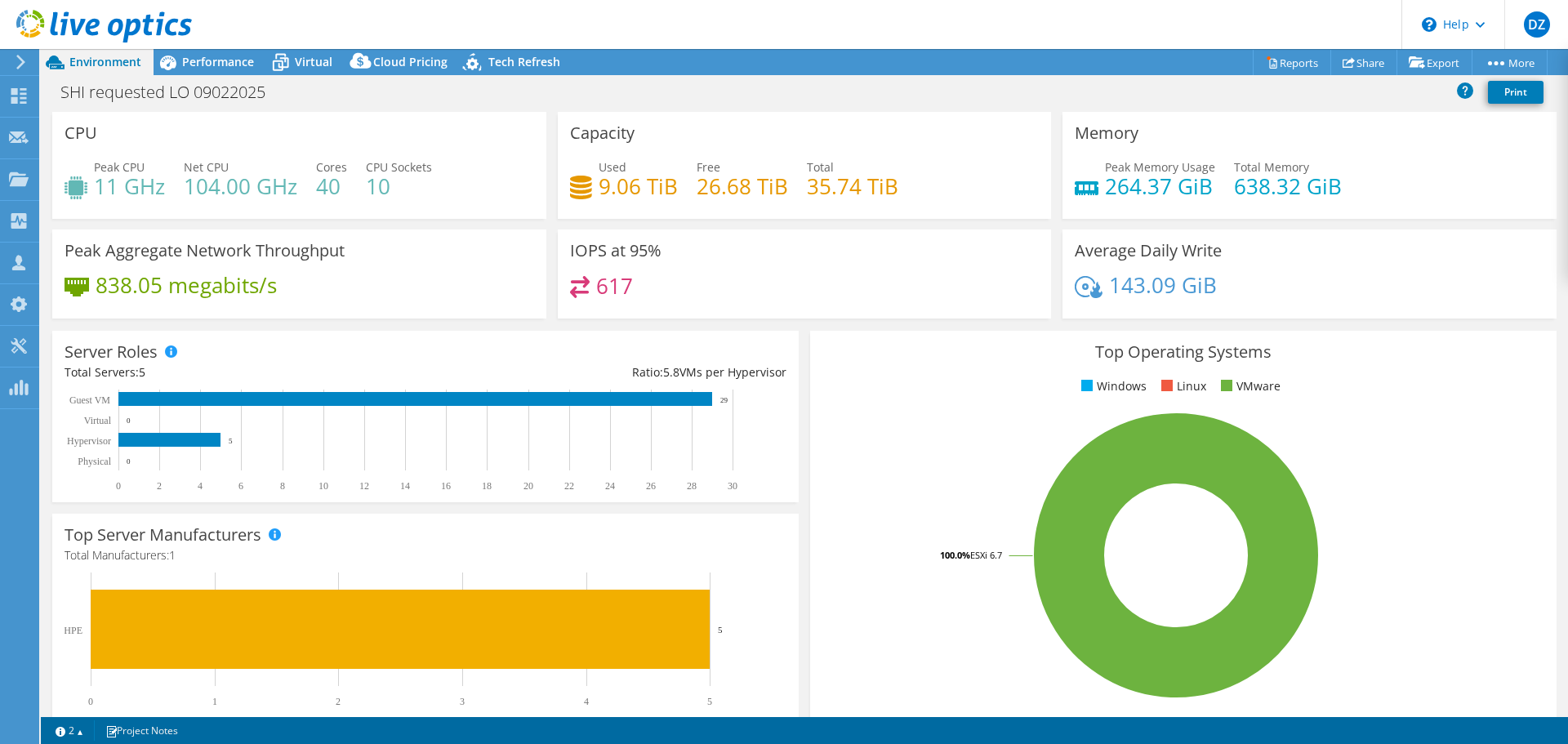
click at [811, 193] on h4 "35.74 TiB" at bounding box center [852, 186] width 92 height 18
